Goal: Obtain resource: Obtain resource

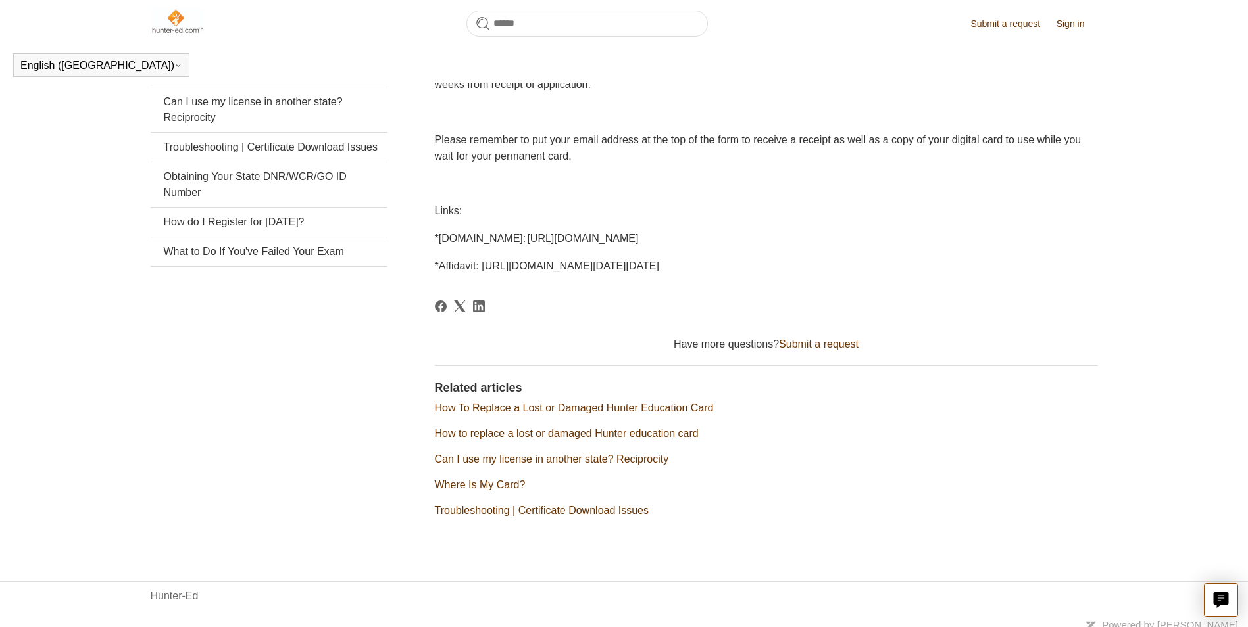
scroll to position [292, 0]
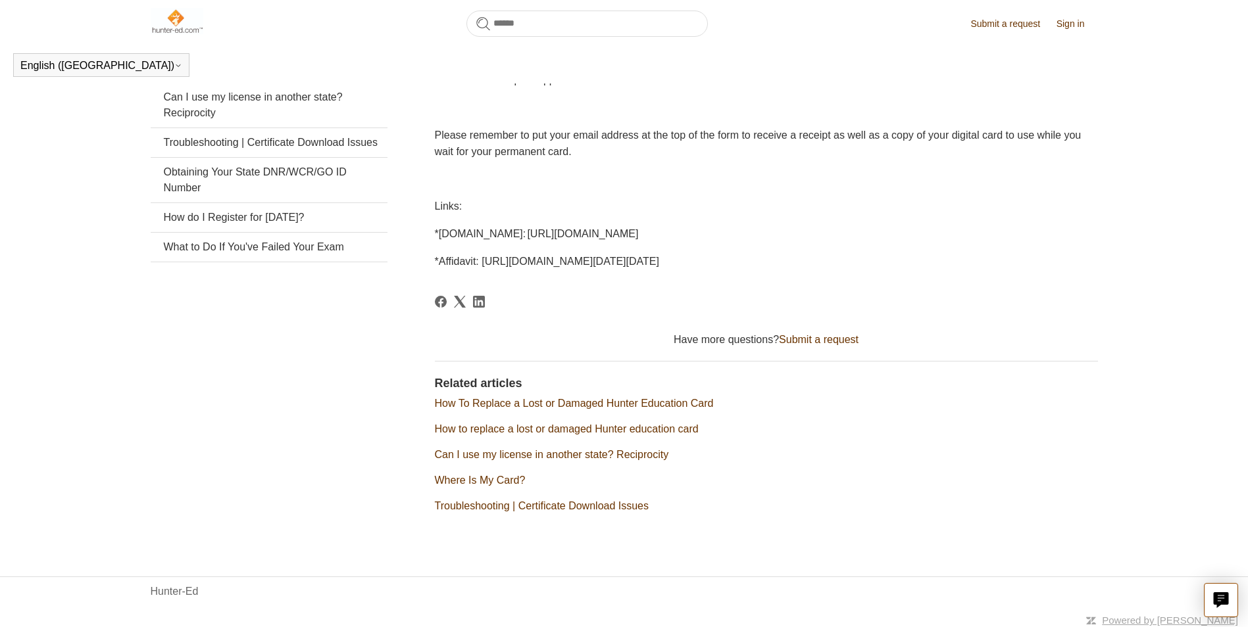
drag, startPoint x: 1076, startPoint y: 258, endPoint x: 442, endPoint y: 260, distance: 634.0
click at [442, 260] on span "*Affidavit: [URL][DOMAIN_NAME][DATE][DATE]" at bounding box center [547, 261] width 224 height 11
drag, startPoint x: 442, startPoint y: 260, endPoint x: 450, endPoint y: 260, distance: 7.9
copy span "Affidavit: https://www.pgc.pa.gov/HuntTrap/Hunter-TrapperEducation/Documents/Re…"
drag, startPoint x: 969, startPoint y: 235, endPoint x: 440, endPoint y: 215, distance: 529.8
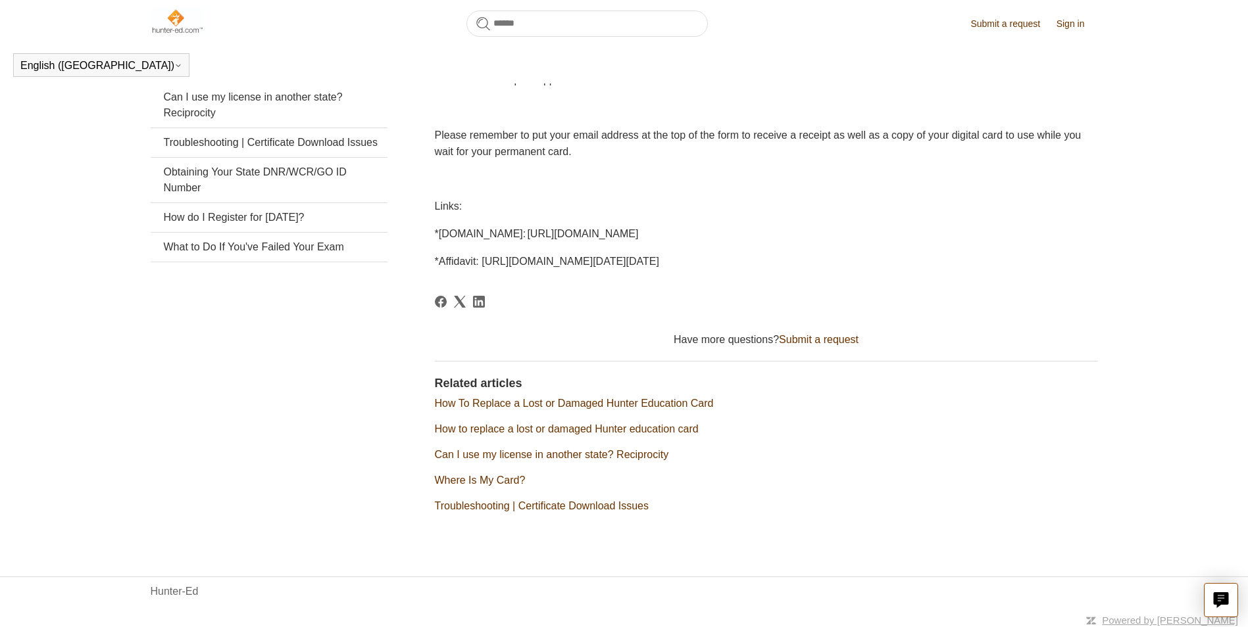
click at [440, 215] on div "Please click the link below to download a copy of the Hunter Education Program …" at bounding box center [766, 153] width 663 height 231
drag, startPoint x: 440, startPoint y: 215, endPoint x: 472, endPoint y: 231, distance: 35.9
copy span "PA.GOV: http://www.pgc.pa.gov/HuntTrap/Hunter-TrapperEducation/Pages/default.as…"
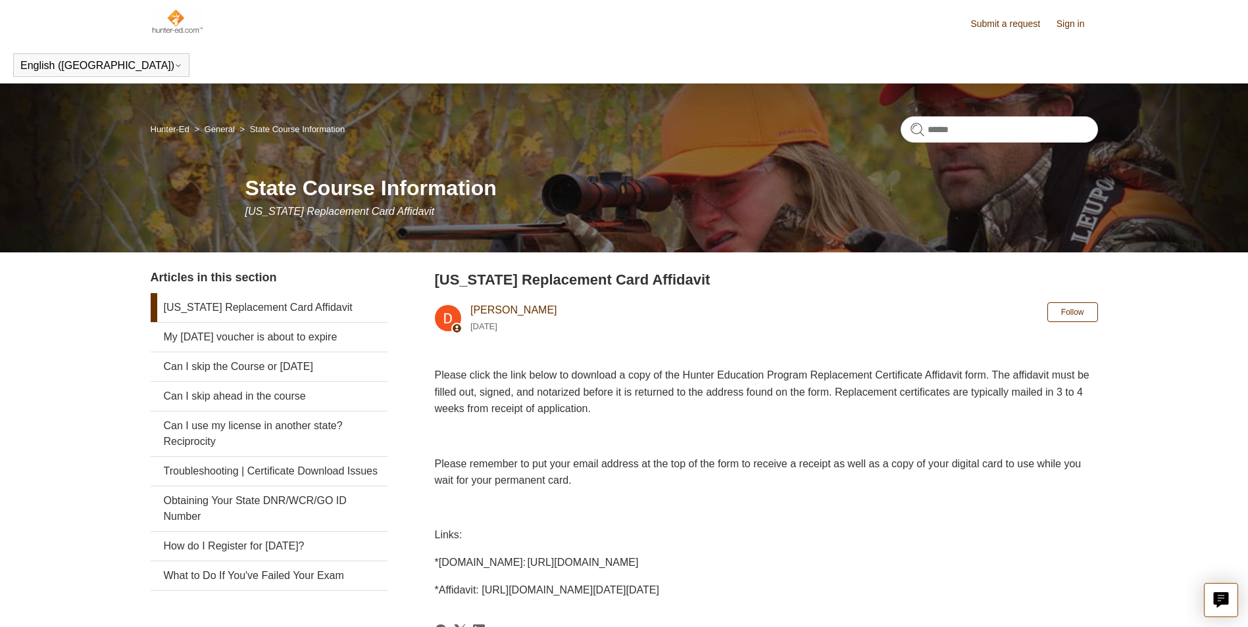
click at [299, 305] on link "[US_STATE] Replacement Card Affidavit" at bounding box center [269, 307] width 237 height 29
click at [1223, 602] on icon "Live chat" at bounding box center [1220, 599] width 15 height 12
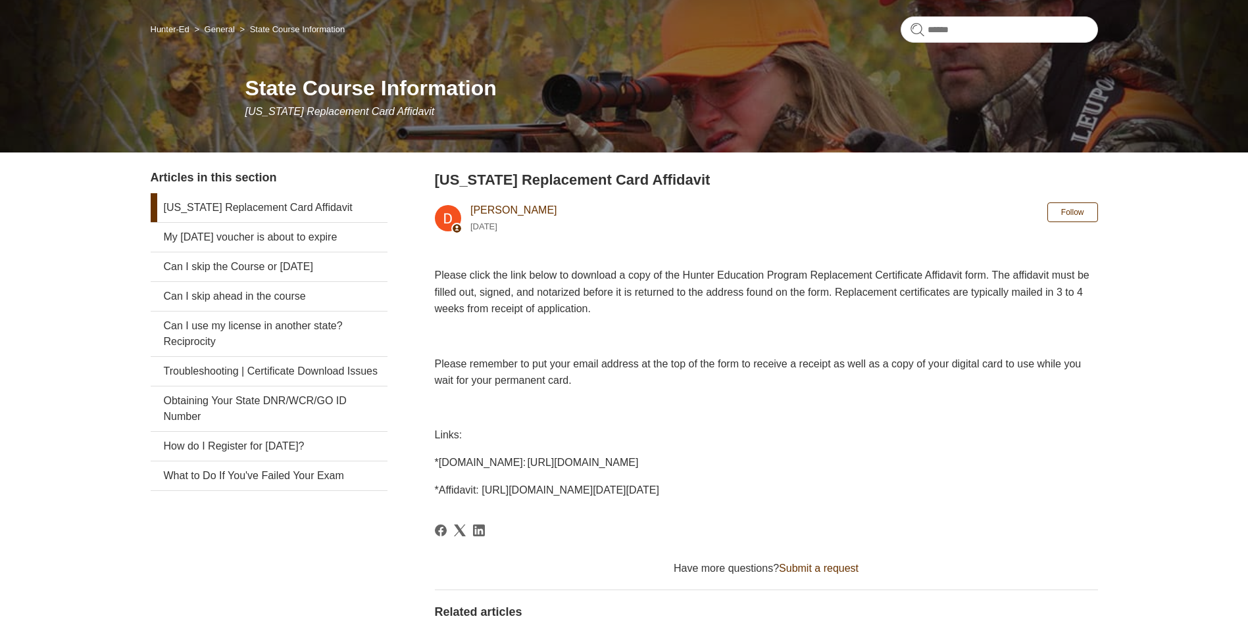
scroll to position [132, 0]
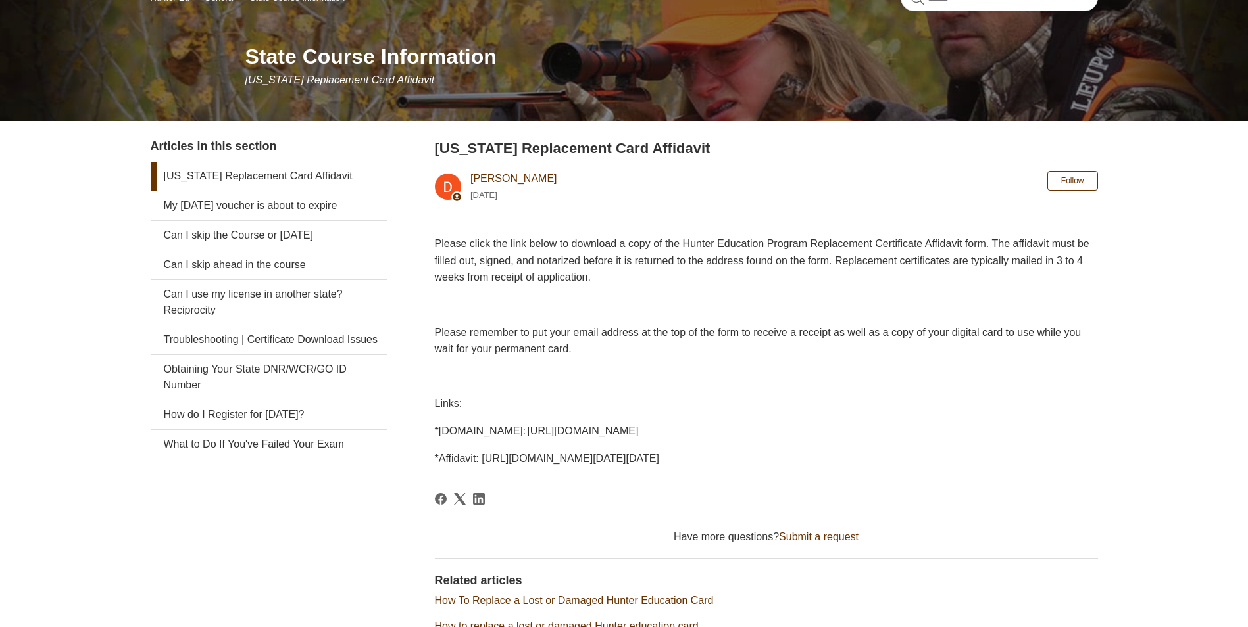
drag, startPoint x: 969, startPoint y: 431, endPoint x: 441, endPoint y: 416, distance: 529.0
click at [441, 416] on div "Please click the link below to download a copy of the Hunter Education Program …" at bounding box center [766, 350] width 663 height 231
copy span "PA.GOV: http://www.pgc.pa.gov/HuntTrap/Hunter-TrapperEducation/Pages/default.as…"
